Goal: Task Accomplishment & Management: Use online tool/utility

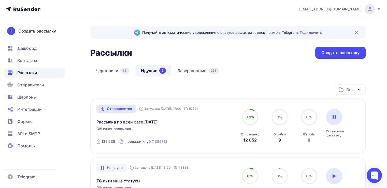
scroll to position [23, 0]
click at [330, 120] on div at bounding box center [334, 117] width 16 height 16
click at [140, 124] on link "Рассылка по всей базе 01.09.2025" at bounding box center [127, 122] width 62 height 6
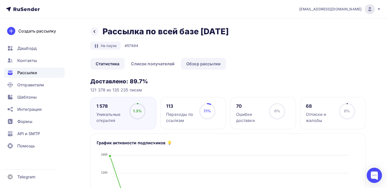
click at [190, 65] on link "Обзор рассылки" at bounding box center [203, 64] width 45 height 12
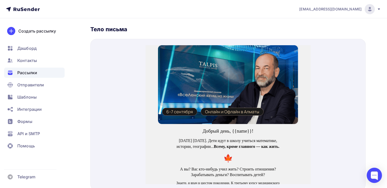
scroll to position [164, 0]
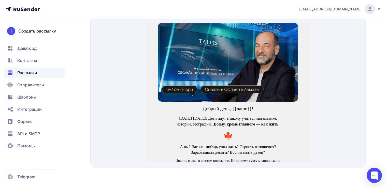
click at [212, 106] on div "Добрый день, {{name}}!" at bounding box center [228, 103] width 165 height 14
click at [236, 101] on p "Добрый день, {{name}}!" at bounding box center [227, 102] width 109 height 7
click at [249, 103] on p "Добрый день, {{name}}!" at bounding box center [227, 102] width 109 height 7
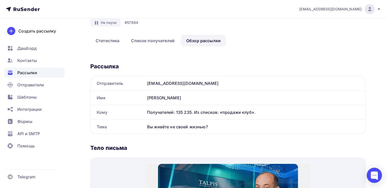
scroll to position [0, 0]
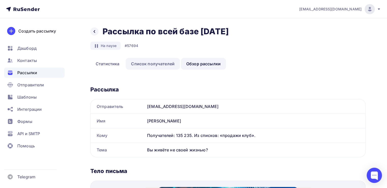
click at [143, 64] on link "Список получателей" at bounding box center [153, 64] width 54 height 12
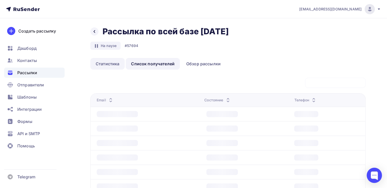
click at [96, 60] on link "Статистика" at bounding box center [107, 64] width 34 height 12
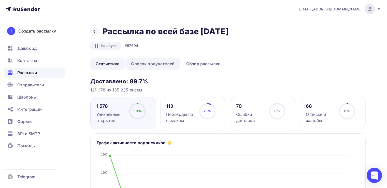
click at [170, 65] on link "Список получателей" at bounding box center [153, 64] width 54 height 12
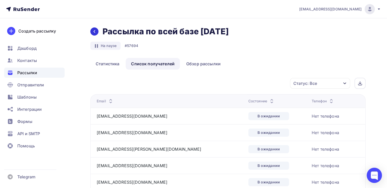
click at [94, 30] on icon at bounding box center [94, 32] width 4 height 4
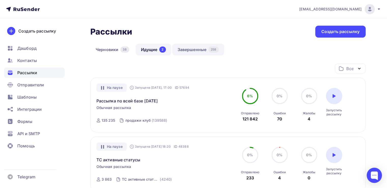
scroll to position [22, 0]
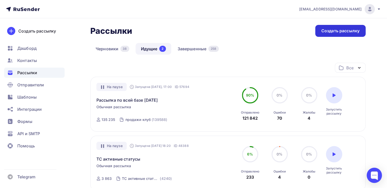
click at [319, 34] on div "Создать рассылку" at bounding box center [340, 31] width 50 height 12
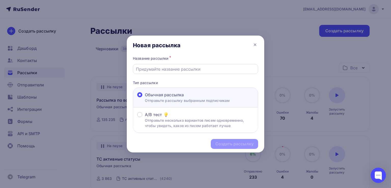
click at [173, 68] on input "text" at bounding box center [195, 69] width 119 height 6
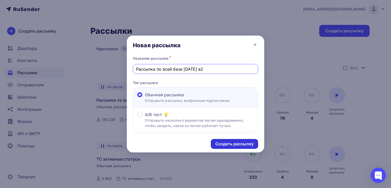
type input "Рассылка по всей базе 01.09.2025 в2"
click at [220, 140] on div "Создать рассылку" at bounding box center [234, 144] width 47 height 10
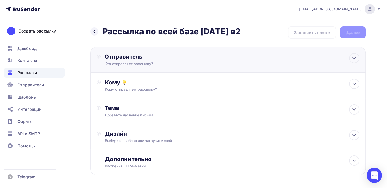
click at [153, 56] on div "Отправитель" at bounding box center [160, 56] width 110 height 7
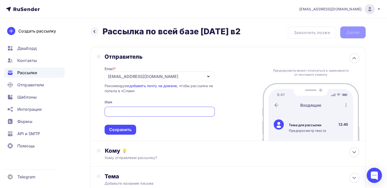
click at [108, 80] on div "[EMAIL_ADDRESS][DOMAIN_NAME]" at bounding box center [160, 76] width 110 height 10
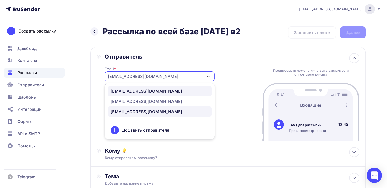
click at [126, 93] on div "info@ut-newlightconsult.com" at bounding box center [146, 91] width 71 height 6
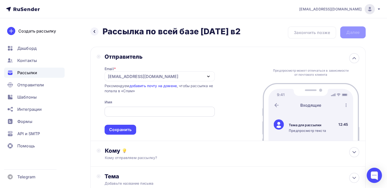
click at [128, 108] on div at bounding box center [160, 112] width 110 height 10
click at [128, 109] on input "text" at bounding box center [159, 112] width 104 height 6
type input "Леонид Тальпис"
click at [125, 129] on div "Сохранить" at bounding box center [120, 130] width 22 height 6
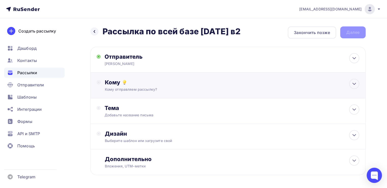
click at [169, 94] on div "Кому Кому отправляем рассылку? Списки получателей Выберите список Все списки id…" at bounding box center [227, 86] width 275 height 26
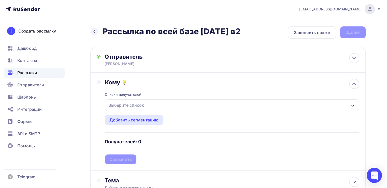
click at [97, 36] on div "Назад Рассылка по всей базе 01.09.2025 в2 Рассылка по всей базе 01.09.2025 в2" at bounding box center [165, 31] width 150 height 10
click at [96, 34] on div at bounding box center [94, 31] width 8 height 8
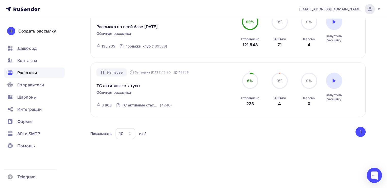
scroll to position [98, 0]
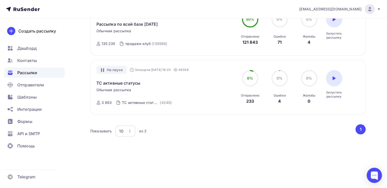
click at [269, 188] on div "Получайте автоматические уведомления о статусе ваших рассылок прямо в Telegram.…" at bounding box center [193, 54] width 387 height 268
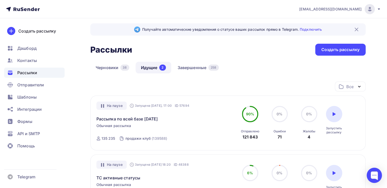
scroll to position [0, 0]
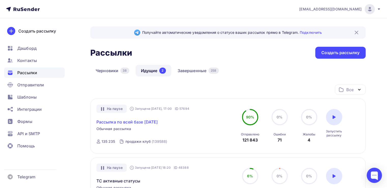
click at [158, 123] on link "Рассылка по всей базе [DATE]" at bounding box center [127, 122] width 62 height 6
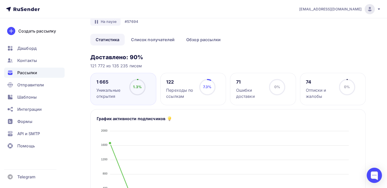
scroll to position [2, 0]
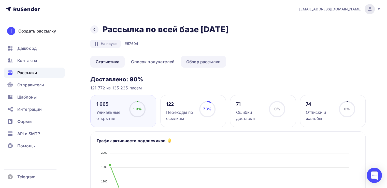
click at [187, 62] on link "Обзор рассылки" at bounding box center [203, 62] width 45 height 12
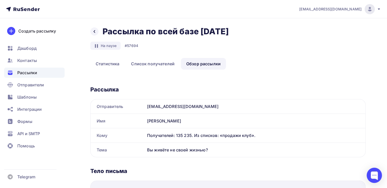
click at [157, 57] on div "Назад Рассылка по всей базе 01.09.2025 Рассылка по всей базе 01.09.2025 На пауз…" at bounding box center [227, 42] width 275 height 32
click at [157, 62] on link "Список получателей" at bounding box center [153, 64] width 54 height 12
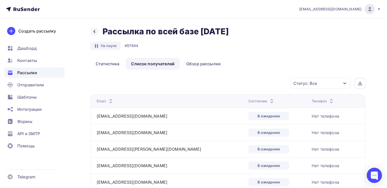
click at [324, 83] on div "Статус: Все" at bounding box center [320, 83] width 60 height 11
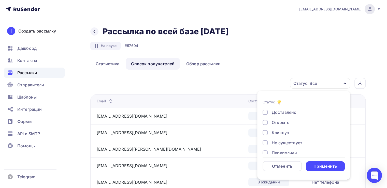
click at [278, 62] on ul "Статистика Список получателей Обзор рассылки" at bounding box center [227, 64] width 275 height 12
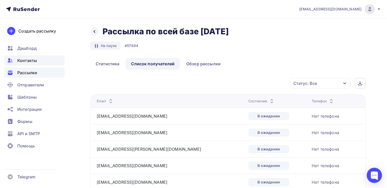
click at [42, 62] on div "Контакты" at bounding box center [34, 60] width 61 height 10
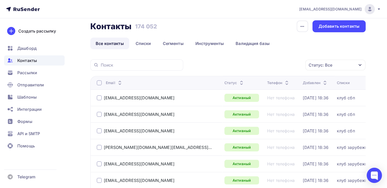
scroll to position [7, 0]
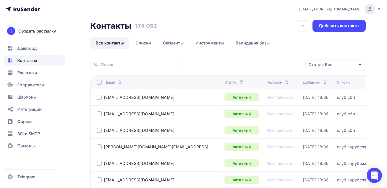
click at [317, 63] on div "Статус: Все" at bounding box center [321, 65] width 24 height 6
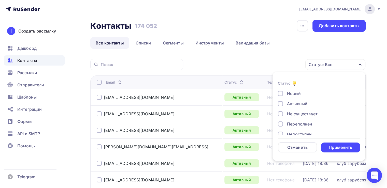
click at [250, 60] on div "Статус: Все Статус Новый Активный Не существует Переполнен Недоступен Отписан О…" at bounding box center [276, 64] width 179 height 11
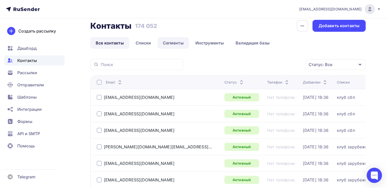
click at [165, 41] on link "Сегменты" at bounding box center [173, 43] width 32 height 12
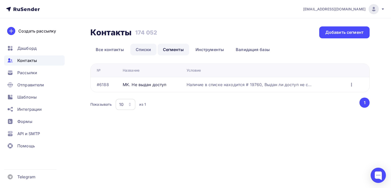
click at [139, 50] on link "Списки" at bounding box center [143, 50] width 26 height 12
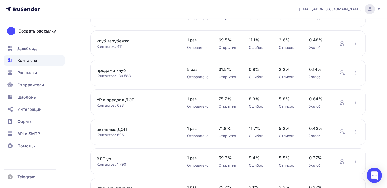
scroll to position [78, 0]
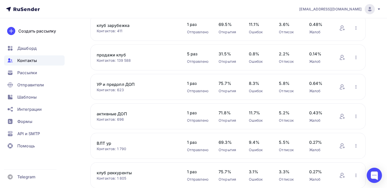
click at [162, 61] on div "Контактов: 139 588" at bounding box center [137, 60] width 80 height 5
click at [119, 53] on link "продажи клуб" at bounding box center [137, 55] width 80 height 6
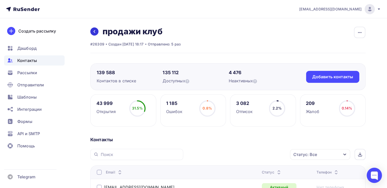
click at [92, 32] on icon at bounding box center [94, 32] width 4 height 4
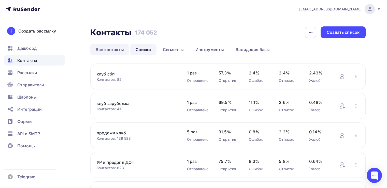
click at [123, 49] on link "Все контакты" at bounding box center [109, 50] width 39 height 12
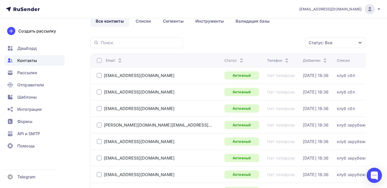
scroll to position [28, 0]
click at [317, 45] on div "Статус: Все" at bounding box center [321, 43] width 24 height 6
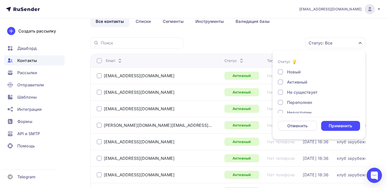
click at [285, 81] on div "Активный" at bounding box center [316, 82] width 76 height 6
click at [334, 122] on div "Применить" at bounding box center [340, 126] width 39 height 10
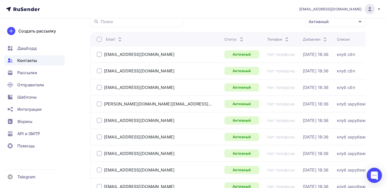
scroll to position [0, 0]
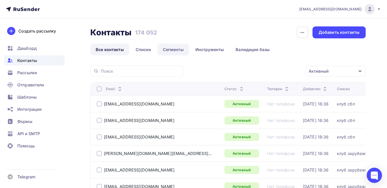
click at [173, 51] on link "Сегменты" at bounding box center [173, 50] width 32 height 12
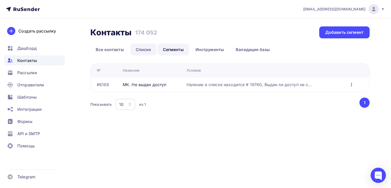
click at [149, 48] on link "Списки" at bounding box center [143, 50] width 26 height 12
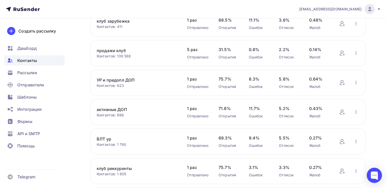
scroll to position [83, 0]
click at [190, 48] on span "5 раз" at bounding box center [197, 49] width 21 height 6
click at [354, 51] on icon "button" at bounding box center [356, 53] width 6 height 6
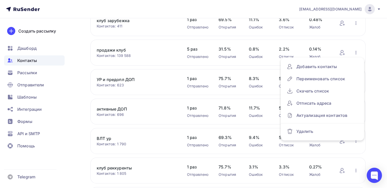
click at [373, 65] on div "Контакты Контакты 174 052 174 052 История импорта Создать список Все контакты С…" at bounding box center [193, 123] width 387 height 376
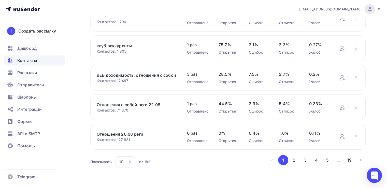
scroll to position [0, 0]
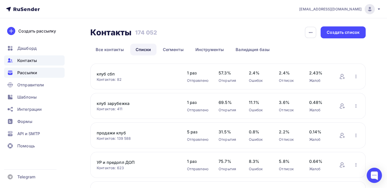
click at [35, 75] on span "Рассылки" at bounding box center [27, 73] width 20 height 6
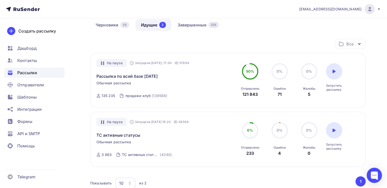
scroll to position [57, 0]
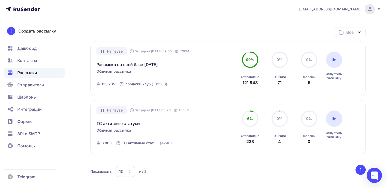
click at [226, 72] on div "На паузе Запущена Сегодня, 17:00 ID 57694 Рассылка по всей базе 01.09.2025 Обыч…" at bounding box center [227, 68] width 263 height 43
click at [173, 56] on div "Рассылка по всей базе [DATE]" at bounding box center [154, 61] width 116 height 12
click at [158, 63] on link "Рассылка по всей базе [DATE]" at bounding box center [127, 65] width 62 height 6
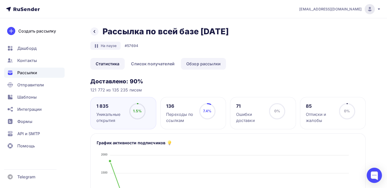
click at [191, 67] on link "Обзор рассылки" at bounding box center [203, 64] width 45 height 12
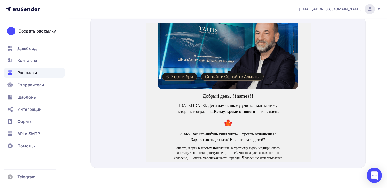
scroll to position [13, 0]
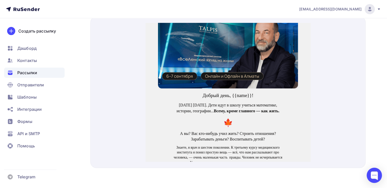
click at [243, 87] on p "Добрый день, {{name}}!" at bounding box center [227, 89] width 109 height 7
click at [244, 87] on p "Добрый день, {{name}}!" at bounding box center [227, 89] width 109 height 7
click at [206, 78] on img at bounding box center [228, 43] width 140 height 79
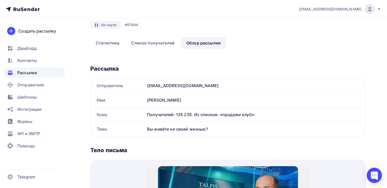
scroll to position [0, 0]
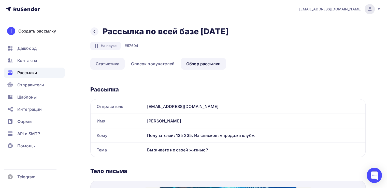
click at [110, 61] on link "Статистика" at bounding box center [107, 64] width 34 height 12
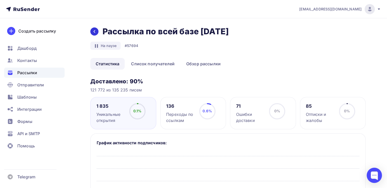
click at [94, 35] on div at bounding box center [94, 31] width 8 height 8
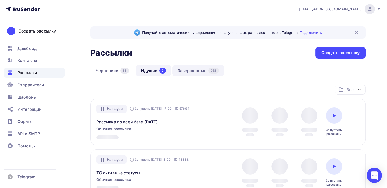
click at [190, 76] on link "Завершенные 258" at bounding box center [198, 71] width 52 height 12
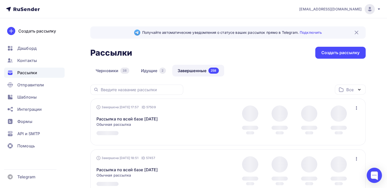
scroll to position [21, 0]
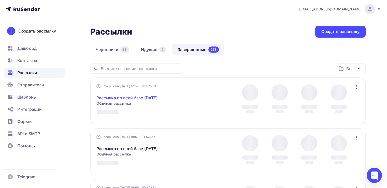
click at [139, 97] on link "Рассылка по всей базе 30.08.2025" at bounding box center [127, 98] width 62 height 6
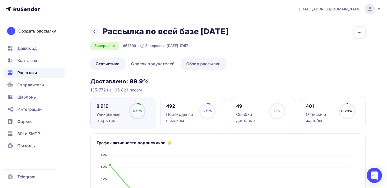
click at [192, 66] on link "Обзор рассылки" at bounding box center [203, 64] width 45 height 12
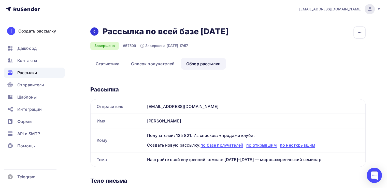
click at [95, 33] on icon at bounding box center [94, 32] width 4 height 4
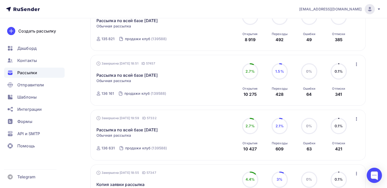
scroll to position [101, 0]
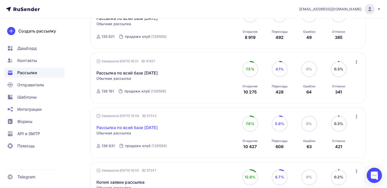
click at [146, 125] on link "Рассылка по всей базе 28.08.2025" at bounding box center [127, 128] width 62 height 6
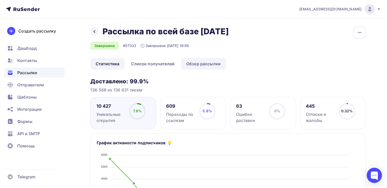
click at [197, 59] on link "Обзор рассылки" at bounding box center [203, 64] width 45 height 12
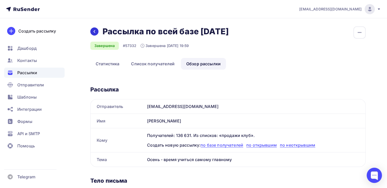
click at [93, 32] on icon at bounding box center [94, 32] width 4 height 4
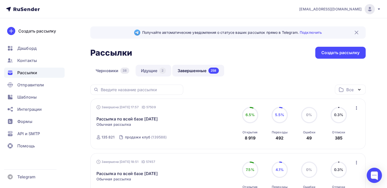
click at [143, 71] on link "Идущие 2" at bounding box center [154, 71] width 36 height 12
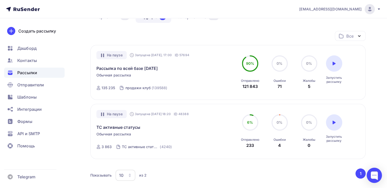
click at [111, 53] on div "На паузе" at bounding box center [111, 55] width 30 height 8
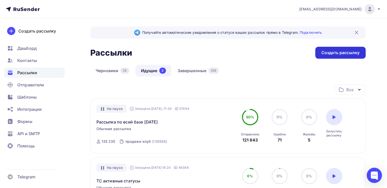
click at [325, 49] on div "Создать рассылку" at bounding box center [340, 53] width 50 height 12
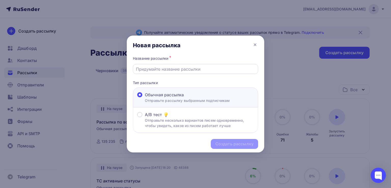
click at [186, 69] on input "text" at bounding box center [195, 69] width 119 height 6
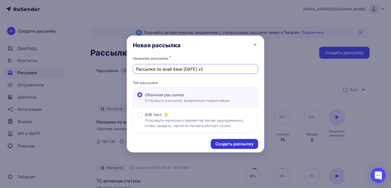
type input "Рассылка по всей базе 01.09.2025 v2"
click at [230, 145] on div "Создать рассылку" at bounding box center [234, 144] width 38 height 6
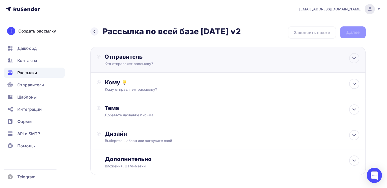
click at [175, 63] on div "Кто отправляет рассылку?" at bounding box center [154, 63] width 99 height 5
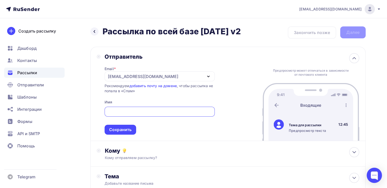
click at [119, 77] on div "[EMAIL_ADDRESS][DOMAIN_NAME]" at bounding box center [143, 77] width 70 height 6
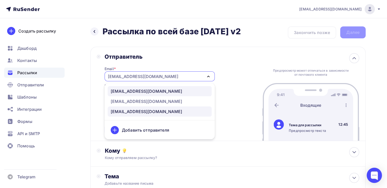
click at [124, 93] on div "info@ut-newlightconsult.com" at bounding box center [146, 91] width 71 height 6
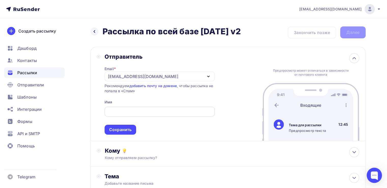
click at [117, 110] on input "text" at bounding box center [159, 112] width 104 height 6
type input "K"
type input "Леонид Тальпис"
click at [122, 133] on div "Сохранить" at bounding box center [121, 130] width 32 height 10
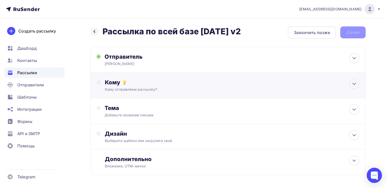
click at [132, 92] on div "Кому отправляем рассылку?" at bounding box center [219, 89] width 229 height 5
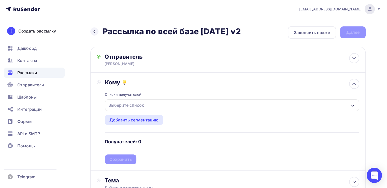
click at [139, 105] on div "Выберите список" at bounding box center [126, 105] width 40 height 9
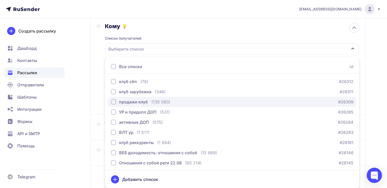
click at [116, 101] on div "продажи клуб" at bounding box center [129, 102] width 37 height 6
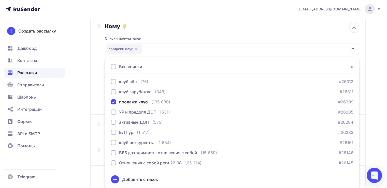
click at [99, 86] on div "Кому Списки получателей продажи клуб Все списки id клуб сбп (76) #26312 клуб за…" at bounding box center [228, 66] width 263 height 86
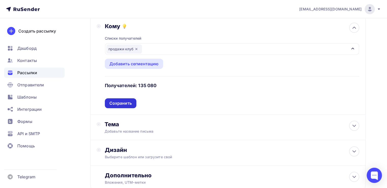
click at [116, 101] on div "Сохранить" at bounding box center [120, 103] width 22 height 6
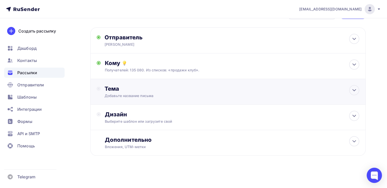
click at [139, 95] on div "Добавьте название письма" at bounding box center [150, 95] width 91 height 5
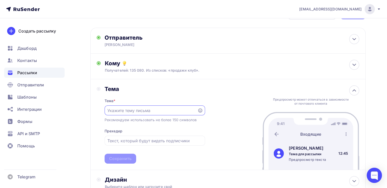
scroll to position [0, 0]
paste input "Вы живёте не своей жизнью?"
type input "Вы живёте не своей жизнью?"
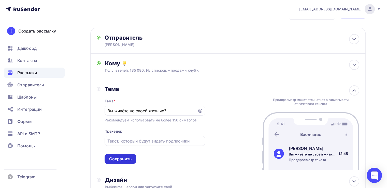
click at [127, 159] on div "Сохранить" at bounding box center [120, 159] width 22 height 6
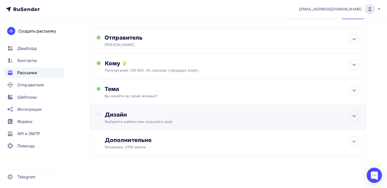
click at [149, 116] on div "Дизайн" at bounding box center [232, 114] width 254 height 7
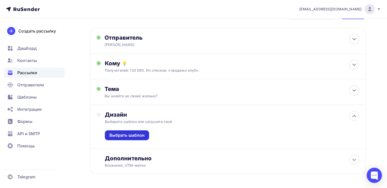
click at [141, 133] on div "Выбрать шаблон" at bounding box center [126, 136] width 35 height 6
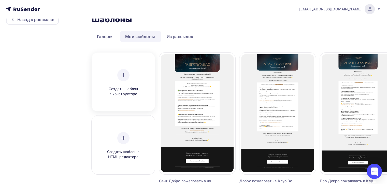
scroll to position [13, 0]
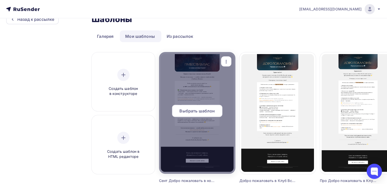
click at [186, 84] on div at bounding box center [197, 113] width 76 height 122
click at [191, 106] on div "Выбрать шаблон" at bounding box center [197, 111] width 50 height 12
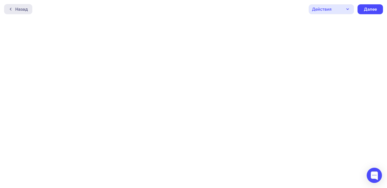
click at [14, 5] on div "Назад" at bounding box center [18, 9] width 28 height 10
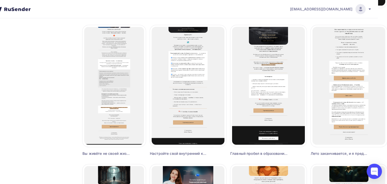
scroll to position [181, 9]
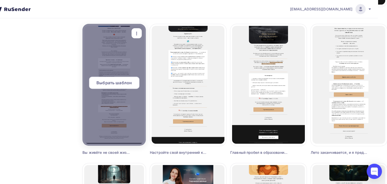
click at [115, 87] on div "Выбрать шаблон" at bounding box center [114, 83] width 50 height 12
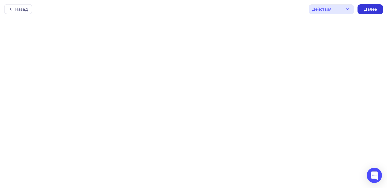
click at [365, 5] on div "Далее" at bounding box center [369, 9] width 25 height 10
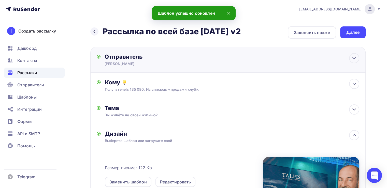
click at [190, 65] on div "Леонид Тальпис" at bounding box center [154, 63] width 99 height 5
type input "Леонид Тальпис"
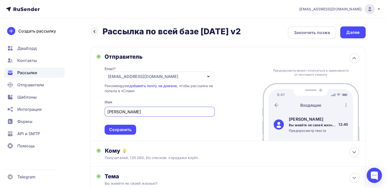
click at [349, 26] on div "Назад Рассылка по всей базе 01.09.2025 v2 Рассылка по всей базе 01.09.2025 v2 З…" at bounding box center [193, 190] width 387 height 345
click at [350, 30] on div "Далее" at bounding box center [352, 33] width 13 height 6
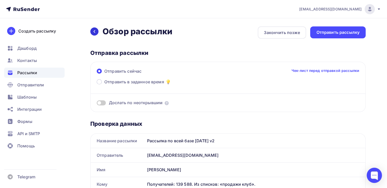
click at [96, 32] on icon at bounding box center [94, 32] width 4 height 4
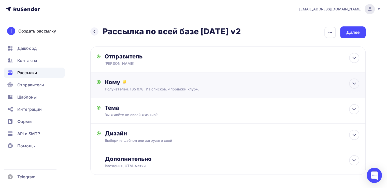
scroll to position [19, 0]
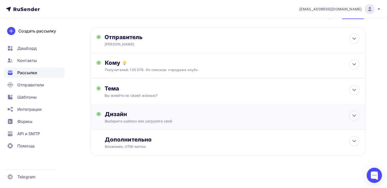
click at [185, 112] on div "Дизайн" at bounding box center [232, 114] width 254 height 7
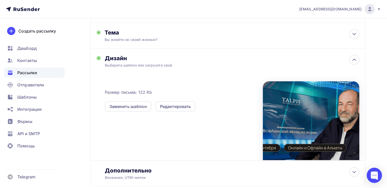
scroll to position [78, 0]
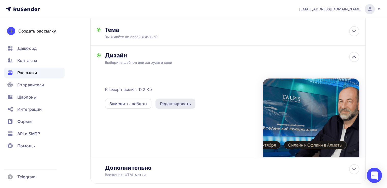
click at [164, 102] on div "Редактировать" at bounding box center [175, 104] width 31 height 6
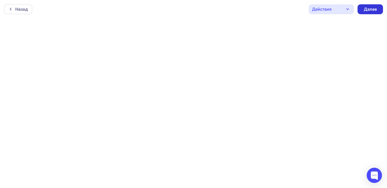
click at [363, 11] on div "Далее" at bounding box center [369, 9] width 25 height 10
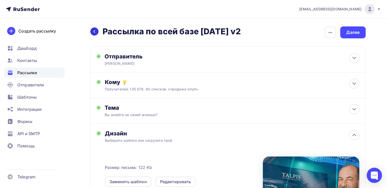
click at [94, 33] on icon at bounding box center [94, 32] width 4 height 4
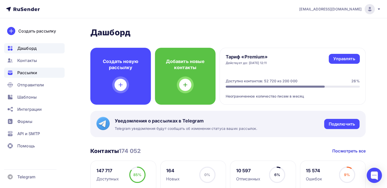
click at [36, 73] on span "Рассылки" at bounding box center [27, 73] width 20 height 6
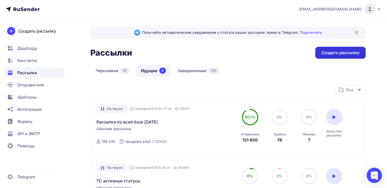
click at [327, 54] on div "Создать рассылку" at bounding box center [340, 53] width 38 height 6
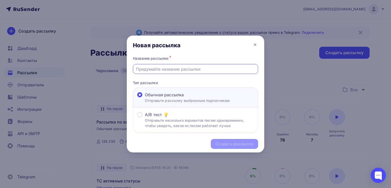
click at [179, 68] on input "text" at bounding box center [195, 69] width 119 height 6
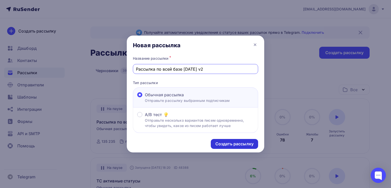
type input "Рассылка по всей базе 01.09.2025 v2"
click at [223, 141] on div "Создать рассылку" at bounding box center [234, 144] width 38 height 6
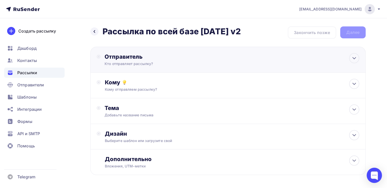
click at [155, 54] on div "Отправитель" at bounding box center [160, 56] width 110 height 7
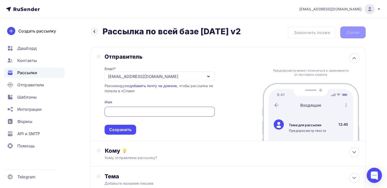
click at [121, 75] on div "[EMAIL_ADDRESS][DOMAIN_NAME]" at bounding box center [143, 77] width 70 height 6
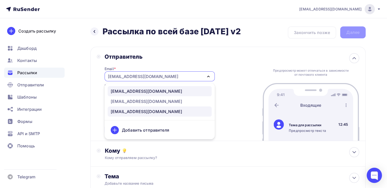
click at [124, 91] on div "[EMAIL_ADDRESS][DOMAIN_NAME]" at bounding box center [146, 91] width 71 height 6
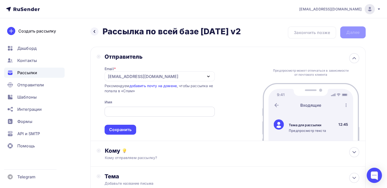
click at [119, 110] on input "text" at bounding box center [159, 112] width 104 height 6
type input "K"
type input "[PERSON_NAME]"
click at [123, 125] on div "Сохранить" at bounding box center [121, 130] width 32 height 10
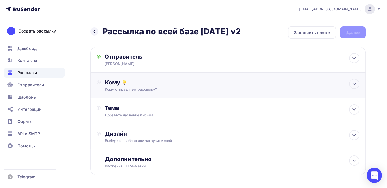
click at [137, 91] on div "Кому отправляем рассылку?" at bounding box center [219, 89] width 229 height 5
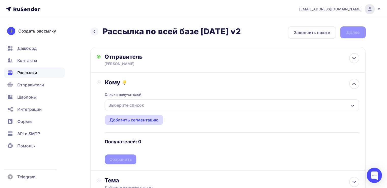
click at [134, 117] on div "Добавить сегментацию" at bounding box center [133, 120] width 49 height 6
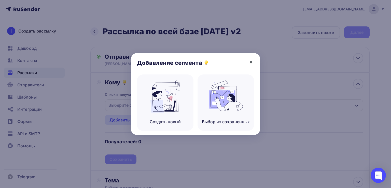
click at [251, 64] on icon at bounding box center [251, 62] width 6 height 6
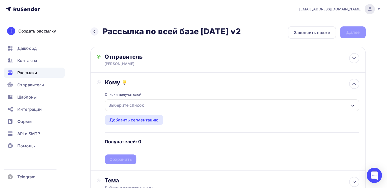
click at [208, 104] on div "Выберите список" at bounding box center [232, 105] width 254 height 12
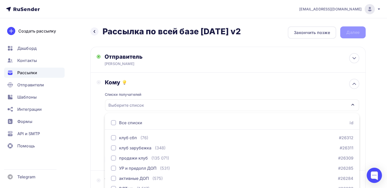
scroll to position [56, 0]
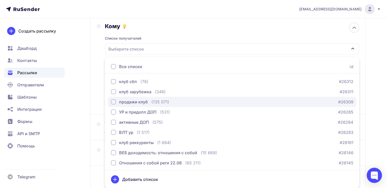
click at [115, 101] on div "button" at bounding box center [113, 101] width 5 height 5
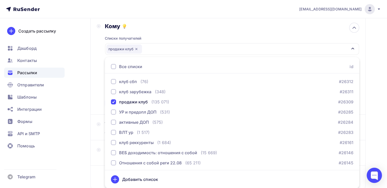
click at [94, 89] on div "Кому Списки получателей продажи клуб Все списки id клуб сбп (76) #26312 клуб за…" at bounding box center [227, 66] width 275 height 98
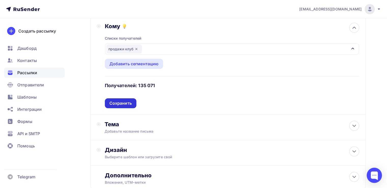
click at [116, 103] on div "Сохранить" at bounding box center [120, 103] width 22 height 6
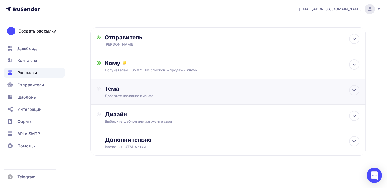
click at [141, 95] on div "Добавьте название письма" at bounding box center [150, 95] width 91 height 5
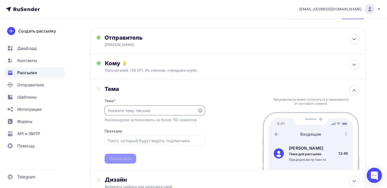
scroll to position [0, 0]
paste input "Вы живёте не своей жизнью?"
type input "Вы живёте не своей жизнью?"
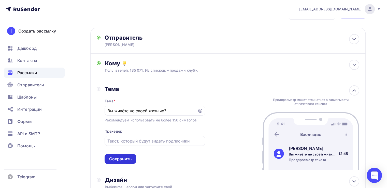
click at [119, 161] on div "Сохранить" at bounding box center [120, 159] width 22 height 6
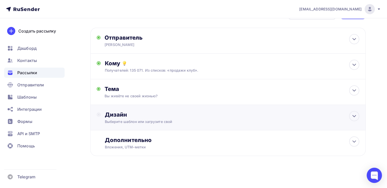
click at [126, 124] on div "Дизайн Выберите шаблон или загрузите свой" at bounding box center [228, 120] width 263 height 19
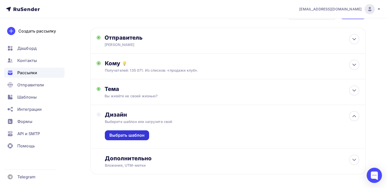
click at [128, 134] on div "Выбрать шаблон" at bounding box center [126, 136] width 35 height 6
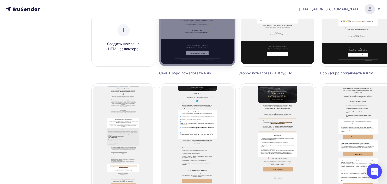
scroll to position [177, 0]
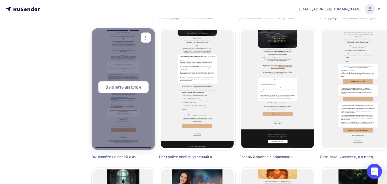
click at [124, 84] on span "Выбрать шаблон" at bounding box center [123, 87] width 35 height 6
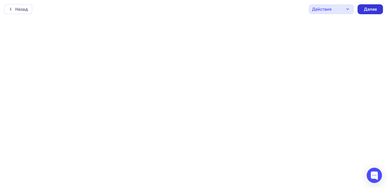
click at [367, 12] on div "Далее" at bounding box center [369, 9] width 25 height 10
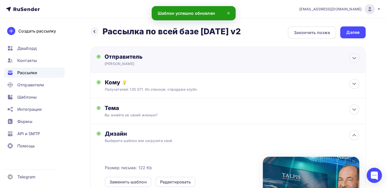
click at [198, 60] on div "Отправитель Леонид Тальпис Email * info@ut-newlightconsult.com info@ut-newlight…" at bounding box center [160, 59] width 110 height 13
type input "Леонид Тальпис"
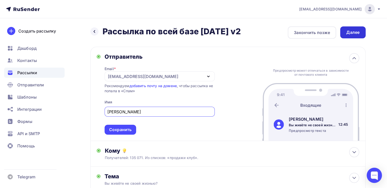
click at [350, 37] on div "Далее" at bounding box center [352, 32] width 25 height 12
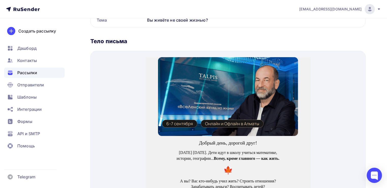
scroll to position [183, 0]
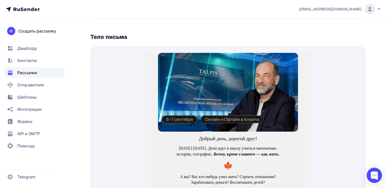
click at [240, 81] on img at bounding box center [228, 86] width 140 height 79
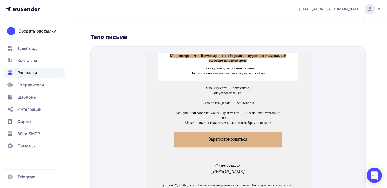
scroll to position [425, 0]
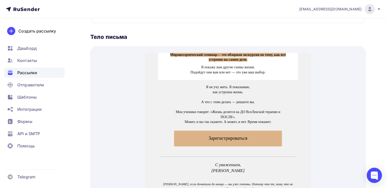
click at [208, 131] on span "Зарегистрироваться" at bounding box center [228, 133] width 108 height 16
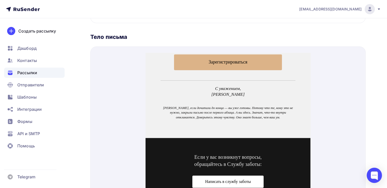
scroll to position [526, 0]
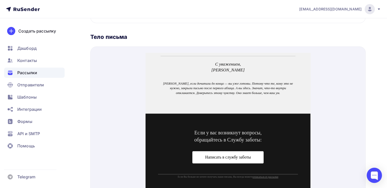
click at [225, 149] on span "Написать в службу заботы" at bounding box center [228, 151] width 46 height 4
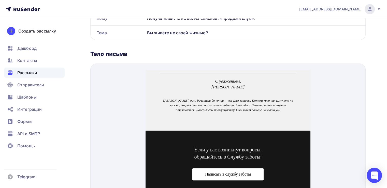
scroll to position [165, 0]
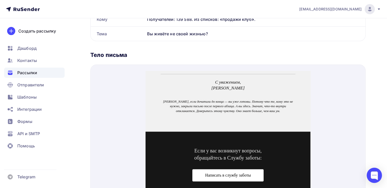
click at [133, 70] on div at bounding box center [227, 141] width 275 height 152
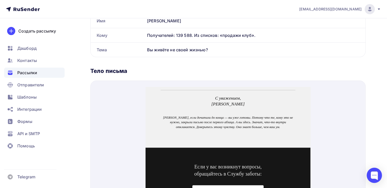
scroll to position [0, 0]
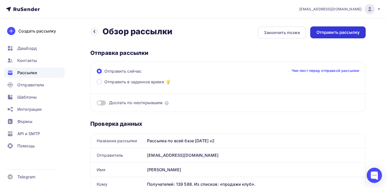
click at [323, 33] on div "Отправить рассылку" at bounding box center [337, 33] width 43 height 6
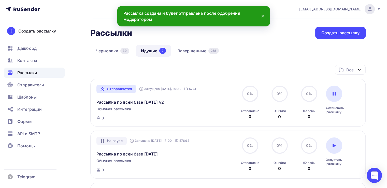
scroll to position [20, 0]
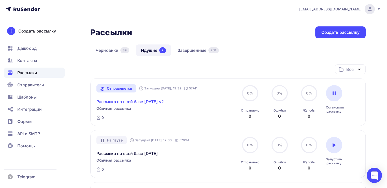
click at [141, 101] on link "Рассылка по всей базе 01.09.2025 v2" at bounding box center [129, 102] width 67 height 6
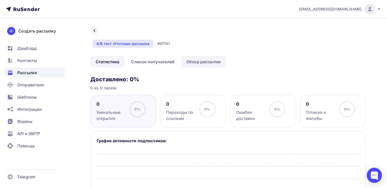
click at [193, 62] on link "Обзор рассылки" at bounding box center [203, 62] width 45 height 12
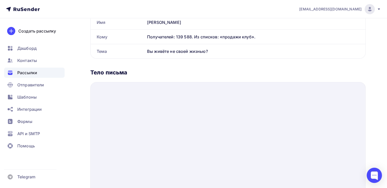
scroll to position [97, 0]
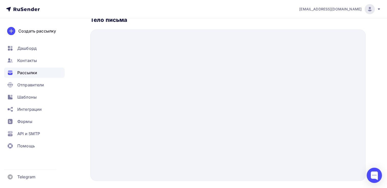
click at [200, 116] on div at bounding box center [227, 106] width 275 height 152
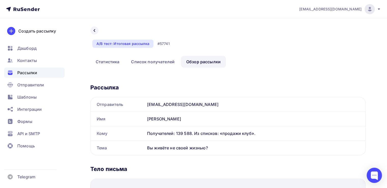
scroll to position [0, 0]
click at [166, 60] on link "Список получателей" at bounding box center [153, 62] width 54 height 12
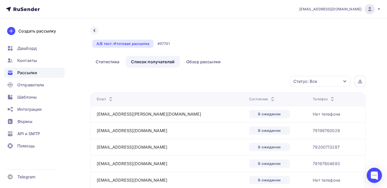
scroll to position [28, 0]
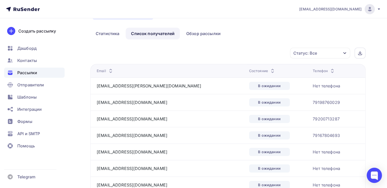
click at [182, 52] on div "Статус: Все Статус Доставлено Открыто Кликнул Не существует Переполнен Недоступ…" at bounding box center [230, 53] width 272 height 11
click at [198, 36] on link "Обзор рассылки" at bounding box center [203, 34] width 45 height 12
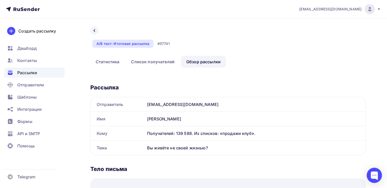
scroll to position [162, 0]
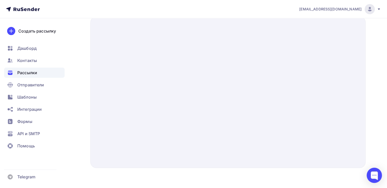
click at [77, 58] on div "Назад A/B тест: Итоговая рассылка #57741 Статистика Список получателей Обзор ра…" at bounding box center [193, 22] width 387 height 333
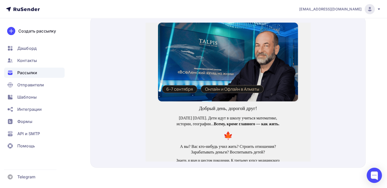
scroll to position [19, 0]
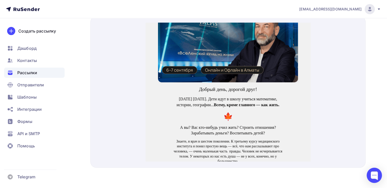
click at [206, 43] on img at bounding box center [228, 36] width 140 height 79
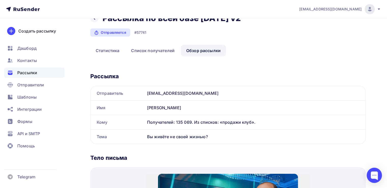
scroll to position [0, 0]
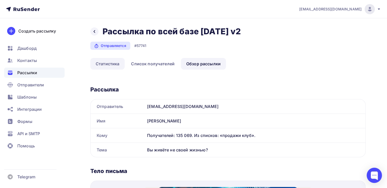
click at [114, 70] on link "Статистика" at bounding box center [107, 64] width 34 height 12
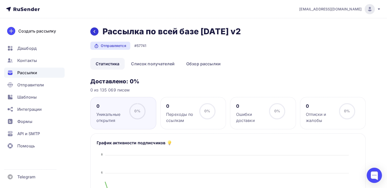
click at [93, 34] on icon at bounding box center [94, 32] width 4 height 4
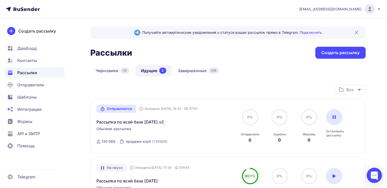
click at [308, 29] on div "Получайте автоматические уведомления о статусе ваших рассылок прямо в Telegram.…" at bounding box center [227, 32] width 275 height 12
click at [309, 32] on link "Подключить" at bounding box center [311, 32] width 22 height 4
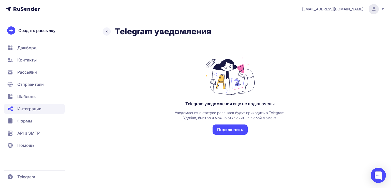
click at [221, 127] on button "Подключить" at bounding box center [229, 130] width 35 height 10
click at [229, 129] on button "Подключить" at bounding box center [229, 130] width 35 height 10
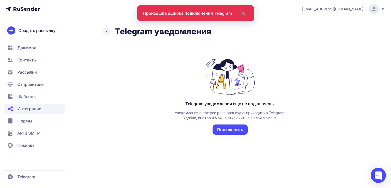
click at [107, 32] on icon at bounding box center [107, 31] width 6 height 6
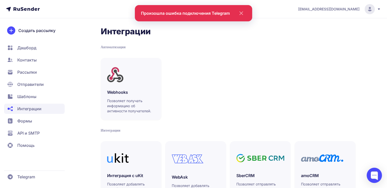
click at [36, 71] on span "Рассылки" at bounding box center [27, 72] width 20 height 6
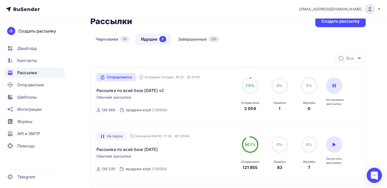
scroll to position [32, 0]
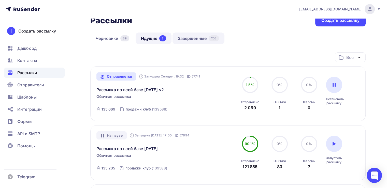
click at [190, 38] on link "Завершенные 258" at bounding box center [198, 39] width 52 height 12
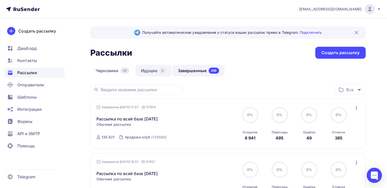
click at [157, 66] on link "Идущие 3" at bounding box center [154, 71] width 36 height 12
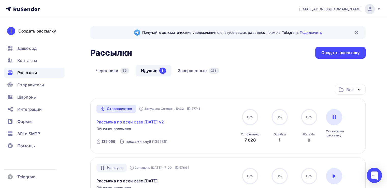
click at [140, 120] on link "Рассылка по всей базе [DATE] v2" at bounding box center [129, 122] width 67 height 6
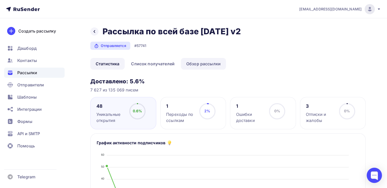
click at [197, 70] on link "Обзор рассылки" at bounding box center [203, 64] width 45 height 12
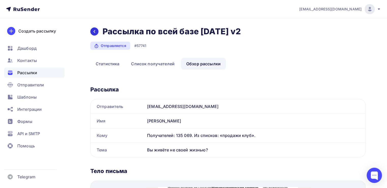
click at [93, 34] on icon at bounding box center [94, 32] width 4 height 4
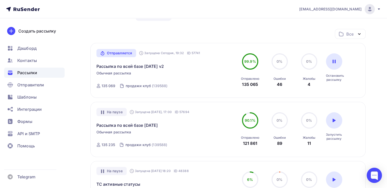
scroll to position [56, 0]
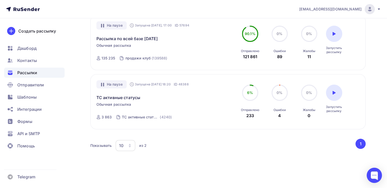
scroll to position [84, 0]
